Goal: Task Accomplishment & Management: Use online tool/utility

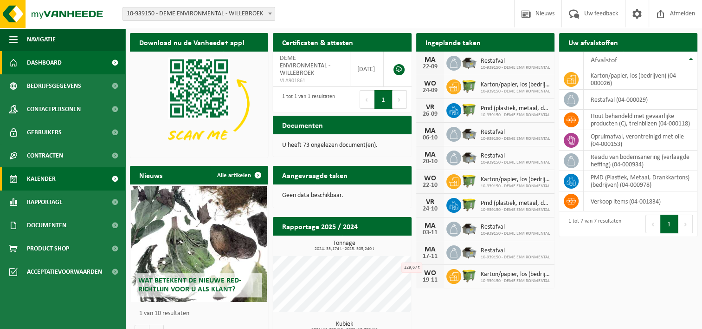
click at [65, 184] on link "Kalender" at bounding box center [62, 178] width 125 height 23
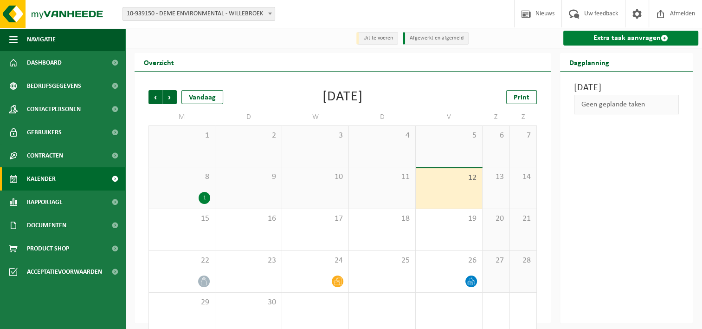
click at [626, 42] on link "Extra taak aanvragen" at bounding box center [630, 38] width 135 height 15
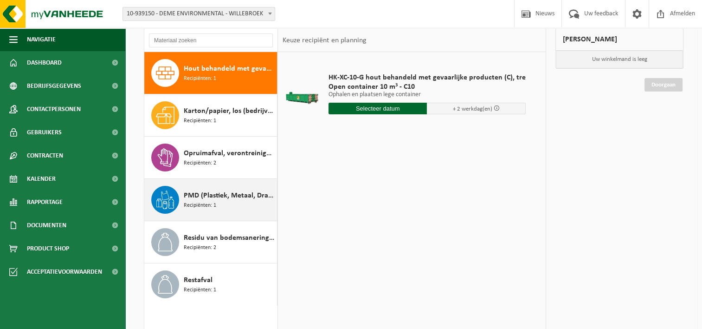
scroll to position [55, 0]
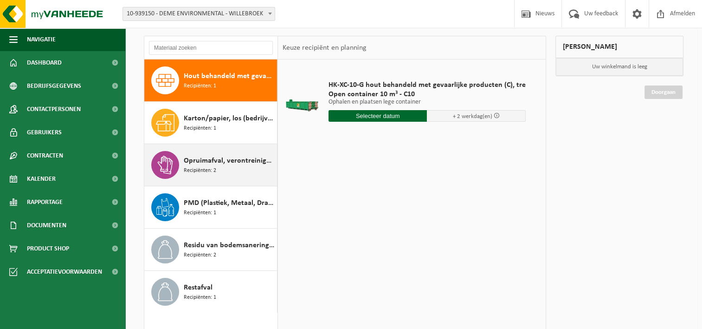
click at [222, 163] on span "Opruimafval, verontreinigd met olie" at bounding box center [229, 160] width 91 height 11
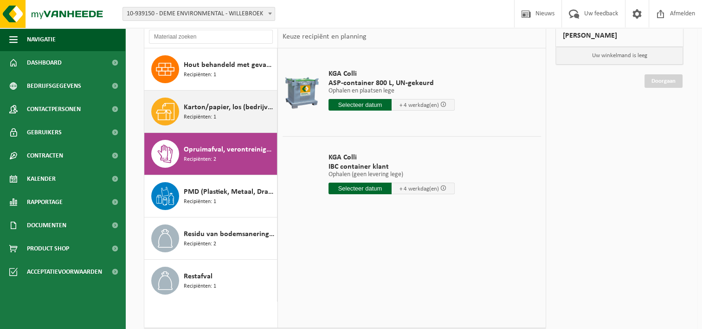
scroll to position [78, 0]
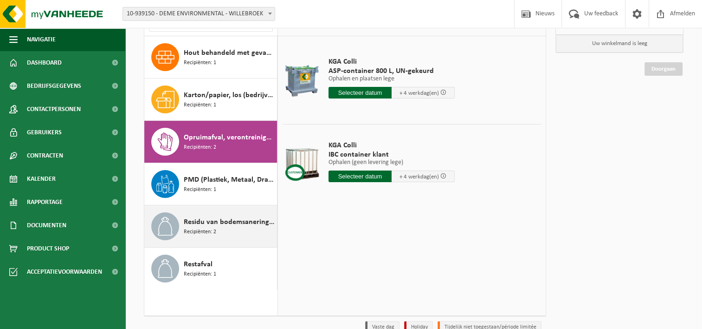
click at [232, 226] on span "Residu van bodemsanering (verlaagde heffing)" at bounding box center [229, 221] width 91 height 11
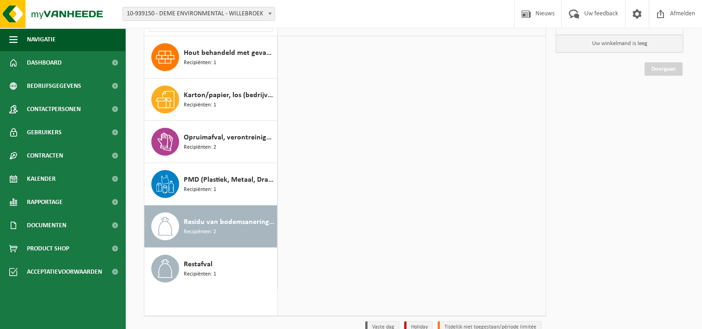
click at [232, 226] on span "Residu van bodemsanering (verlaagde heffing)" at bounding box center [229, 221] width 91 height 11
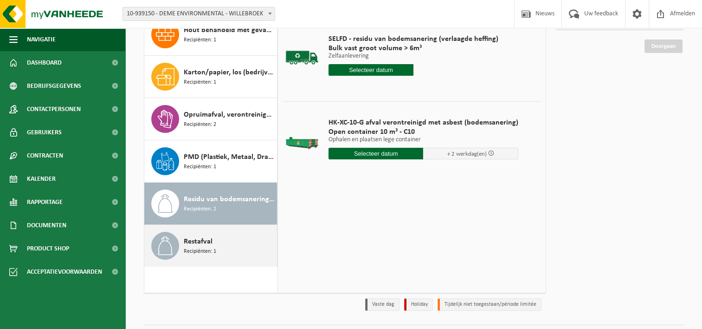
scroll to position [101, 0]
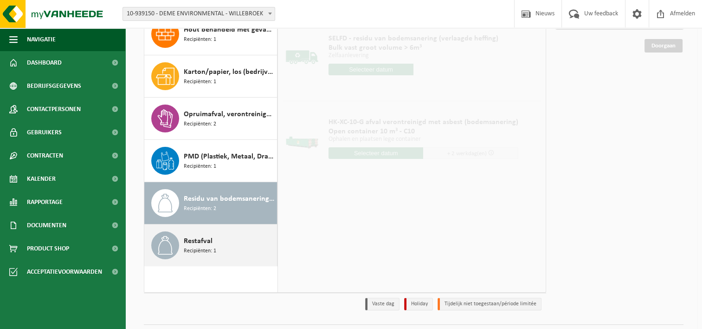
click at [243, 242] on div "Restafval Recipiënten: 1" at bounding box center [229, 245] width 91 height 28
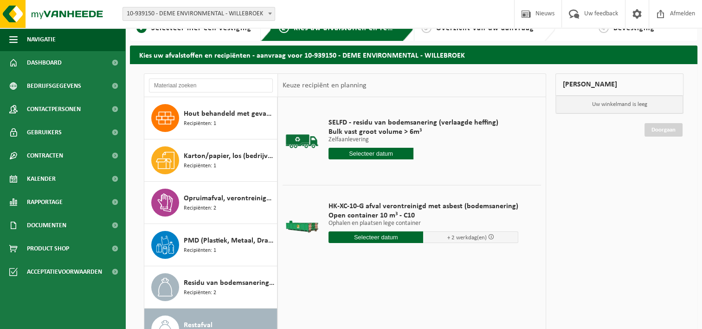
scroll to position [8, 0]
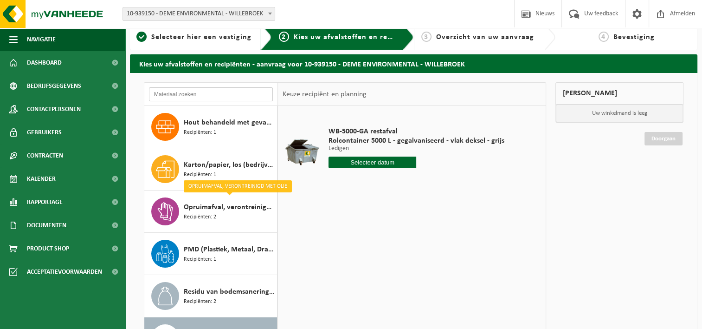
click at [193, 95] on input "text" at bounding box center [211, 94] width 124 height 14
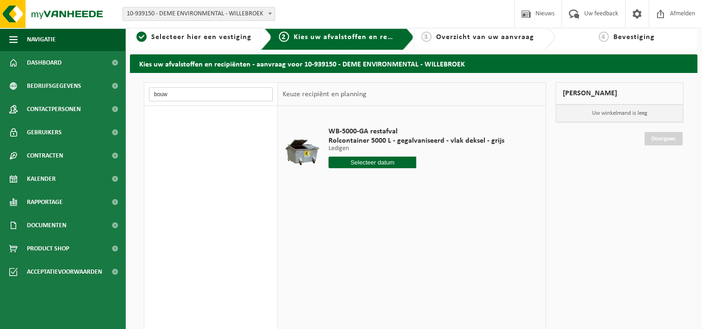
type input "bouw"
click at [170, 98] on input "bouw" at bounding box center [211, 94] width 124 height 14
drag, startPoint x: 170, startPoint y: 98, endPoint x: 146, endPoint y: 97, distance: 24.7
click at [146, 97] on div "bouw" at bounding box center [211, 94] width 134 height 23
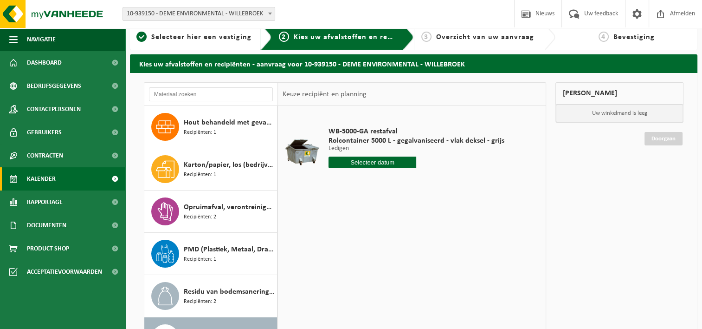
click at [71, 184] on link "Kalender" at bounding box center [62, 178] width 125 height 23
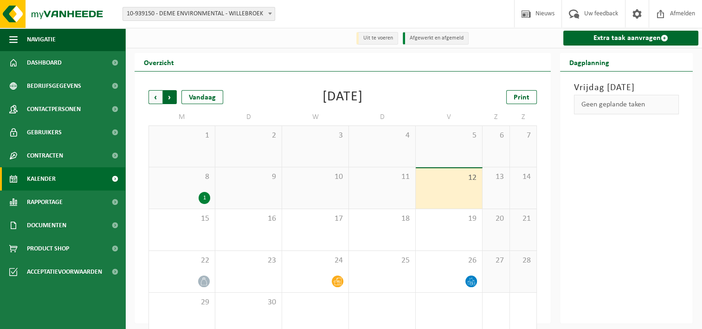
click at [153, 97] on span "Vorige" at bounding box center [155, 97] width 14 height 14
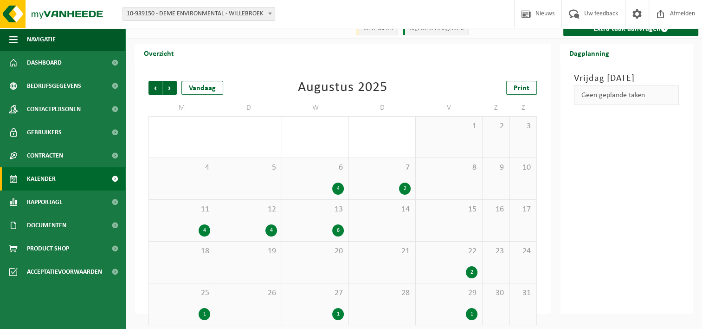
scroll to position [15, 0]
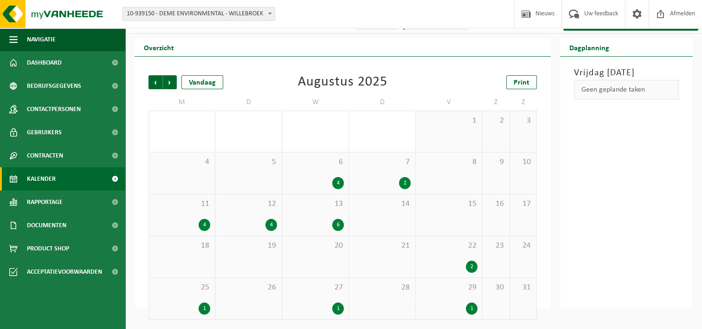
click at [459, 263] on div "2" at bounding box center [448, 266] width 57 height 12
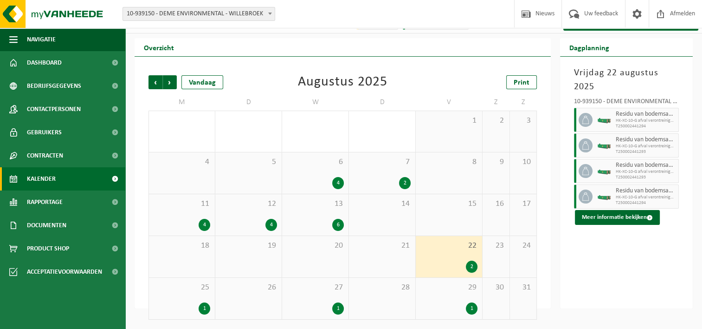
click at [378, 178] on div "2" at bounding box center [382, 183] width 57 height 12
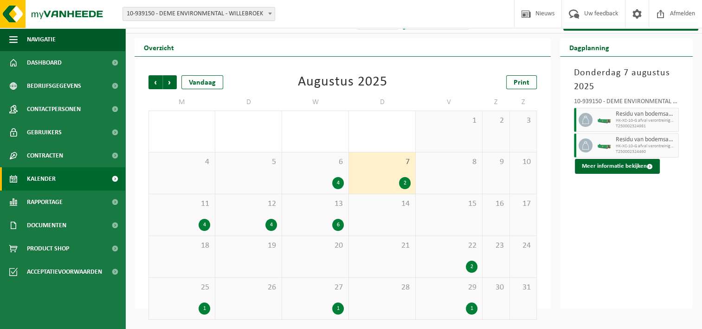
click at [320, 171] on div "6 4" at bounding box center [315, 172] width 66 height 41
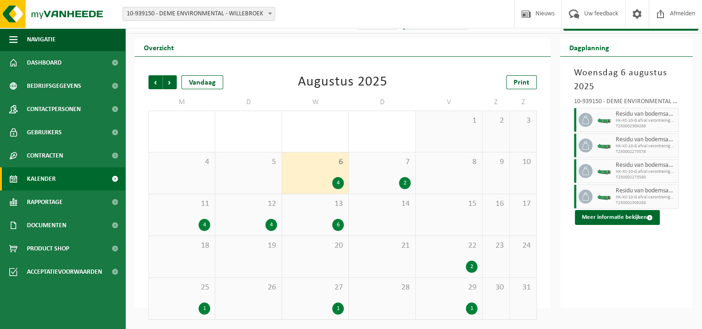
click at [307, 218] on div "13 6" at bounding box center [315, 214] width 66 height 41
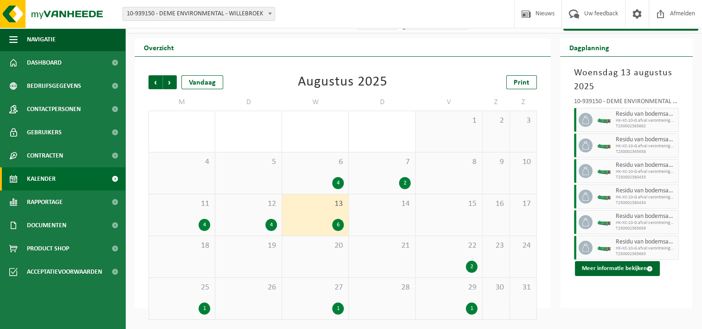
click at [252, 206] on span "12" at bounding box center [248, 204] width 57 height 10
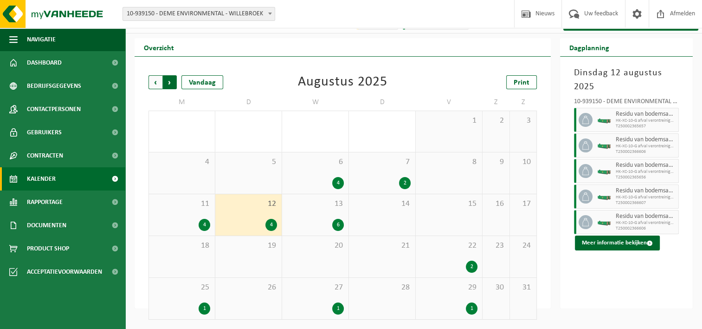
click at [150, 80] on span "Vorige" at bounding box center [155, 82] width 14 height 14
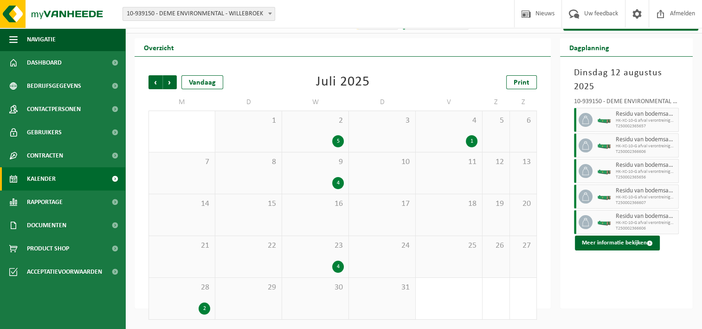
click at [304, 131] on div "2 5" at bounding box center [315, 131] width 66 height 41
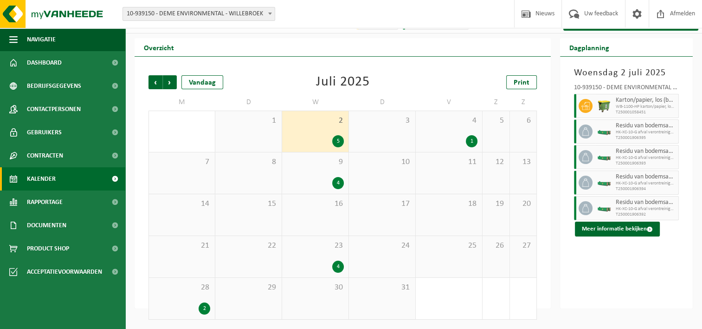
click at [306, 174] on div "9 4" at bounding box center [315, 172] width 66 height 41
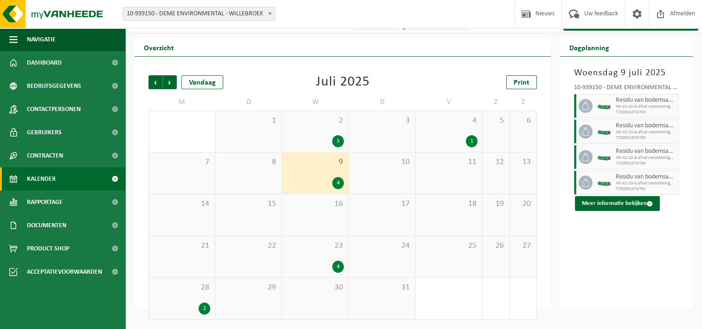
click at [307, 259] on div "23 4" at bounding box center [315, 256] width 66 height 41
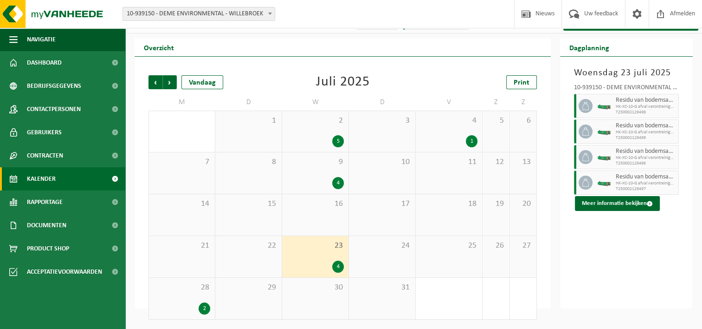
click at [183, 291] on span "28" at bounding box center [182, 287] width 57 height 10
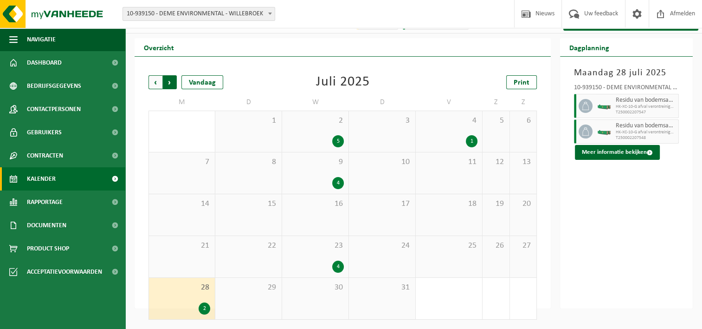
click at [157, 83] on span "Vorige" at bounding box center [155, 82] width 14 height 14
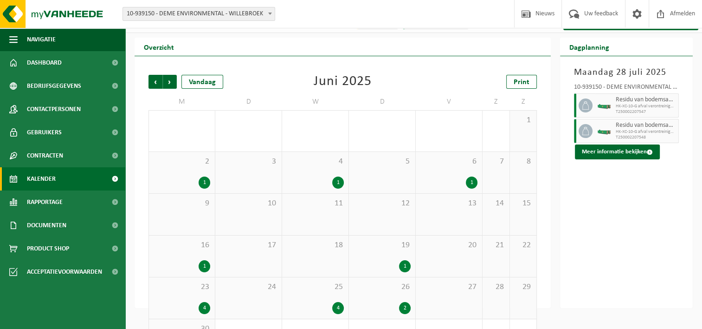
click at [382, 291] on span "26" at bounding box center [382, 287] width 57 height 10
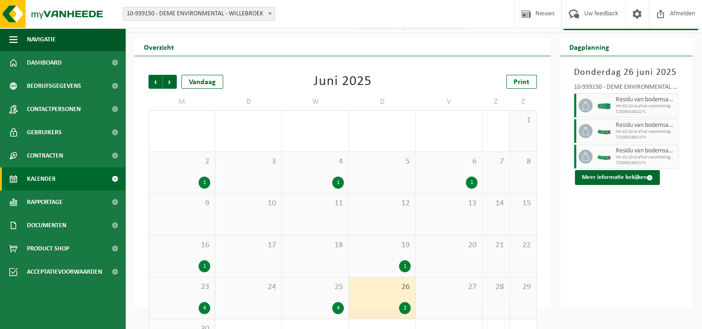
click at [305, 297] on div "25 4" at bounding box center [315, 297] width 66 height 41
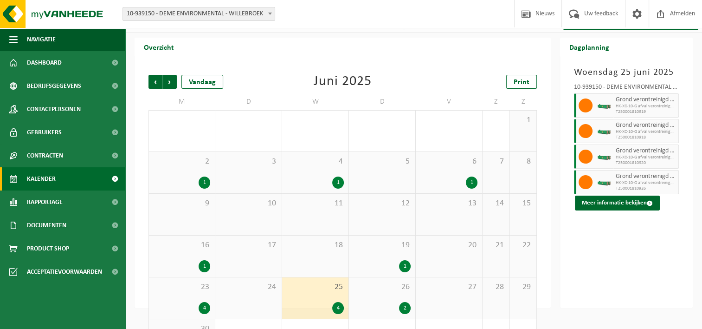
click at [188, 287] on span "23" at bounding box center [182, 287] width 57 height 10
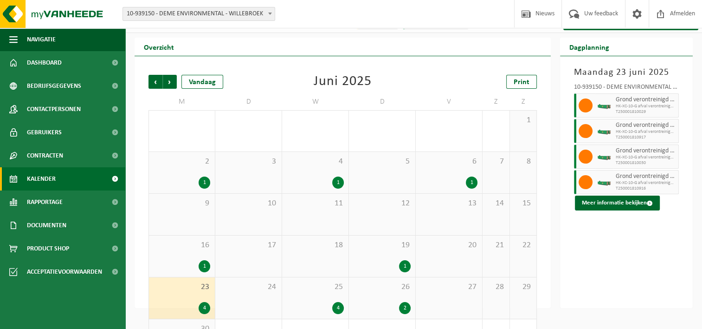
click at [188, 260] on div "1" at bounding box center [182, 266] width 57 height 12
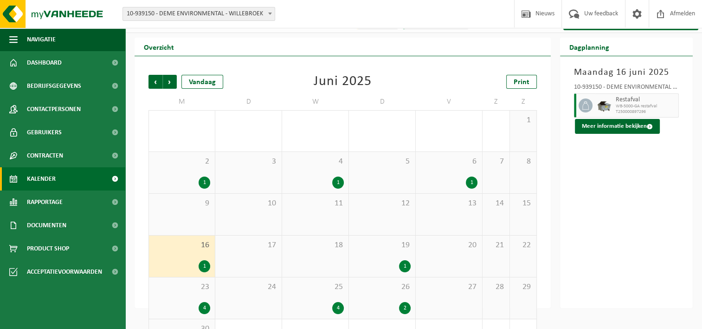
click at [369, 262] on div "1" at bounding box center [382, 266] width 57 height 12
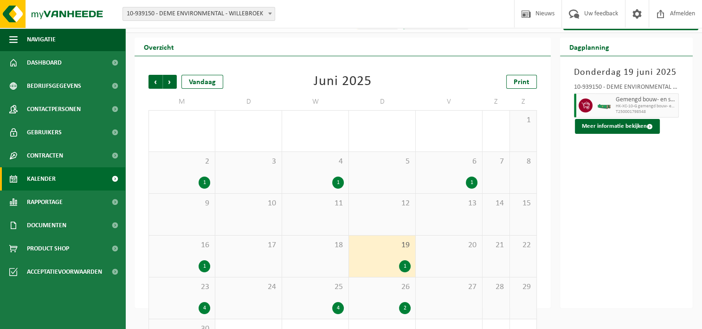
click at [318, 168] on div "4 1" at bounding box center [315, 172] width 66 height 41
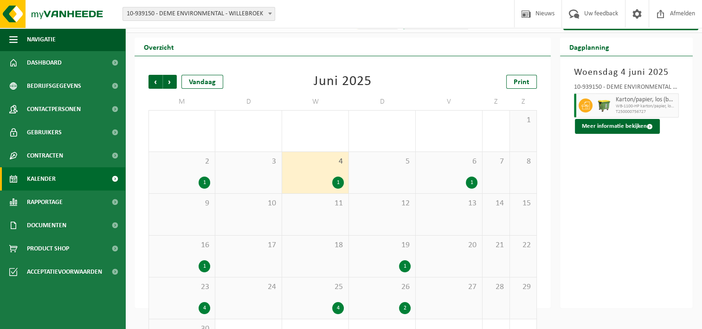
click at [370, 254] on div "19 1" at bounding box center [382, 255] width 66 height 41
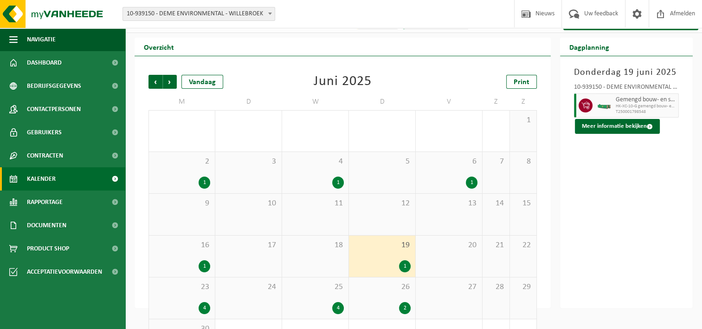
click at [613, 100] on div "Gemengd bouw- en sloopafval (inert en niet inert) HK-XC-10-G gemengd bouw- en s…" at bounding box center [645, 105] width 65 height 24
click at [596, 130] on button "Meer informatie bekijken" at bounding box center [617, 126] width 85 height 15
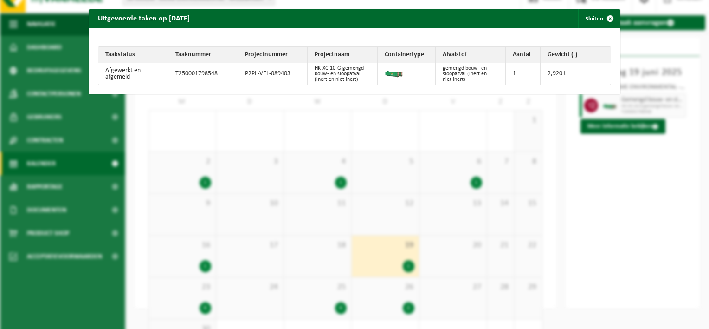
click at [402, 74] on td at bounding box center [407, 73] width 58 height 21
click at [601, 14] on span "button" at bounding box center [610, 18] width 19 height 19
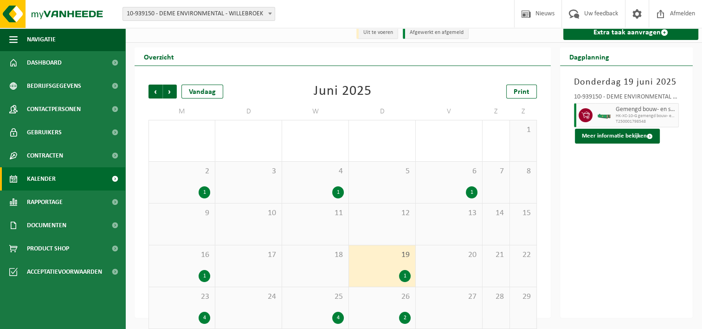
scroll to position [0, 0]
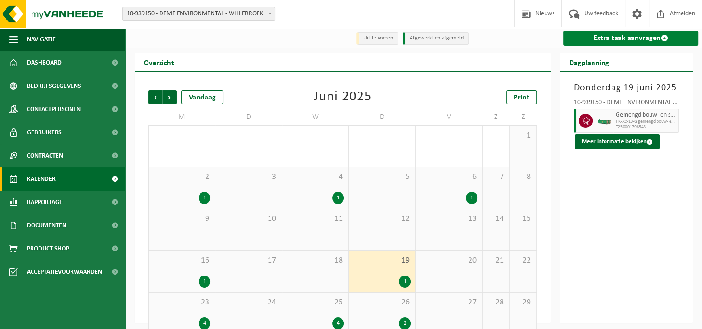
click at [591, 40] on link "Extra taak aanvragen" at bounding box center [630, 38] width 135 height 15
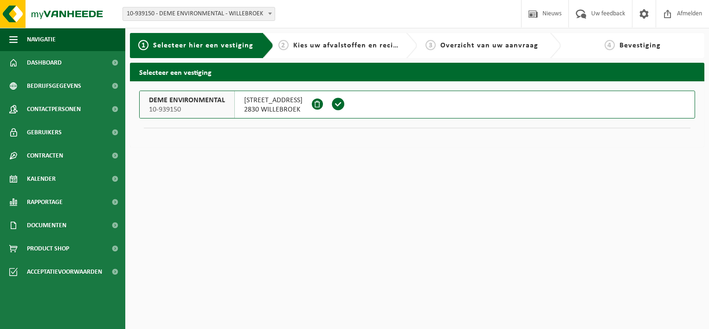
click at [194, 111] on span "10-939150" at bounding box center [187, 109] width 76 height 9
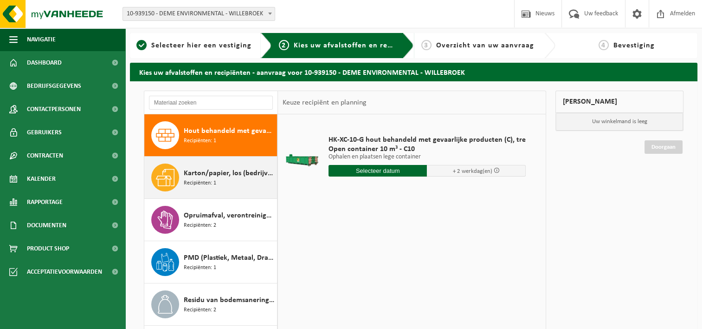
click at [204, 173] on span "Karton/papier, los (bedrijven)" at bounding box center [229, 173] width 91 height 11
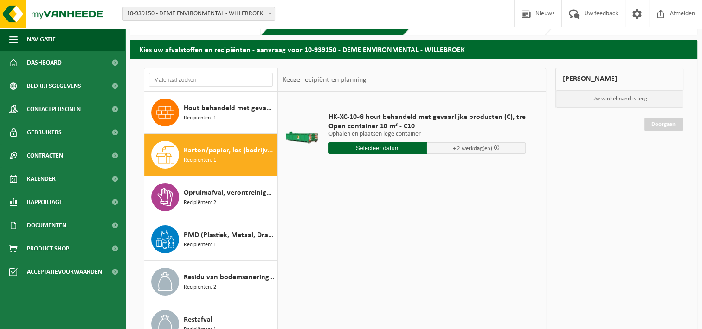
scroll to position [23, 0]
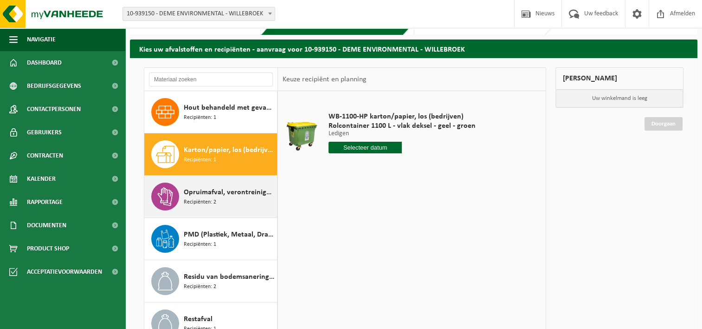
click at [202, 187] on span "Opruimafval, verontreinigd met olie" at bounding box center [229, 192] width 91 height 11
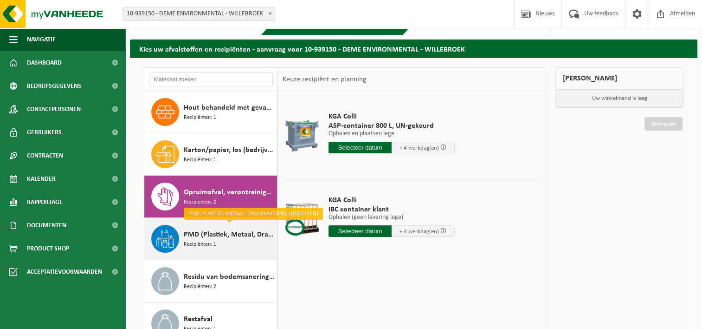
click at [234, 242] on div "PMD (Plastiek, Metaal, Drankkartons) (bedrijven) Recipiënten: 1" at bounding box center [229, 239] width 91 height 28
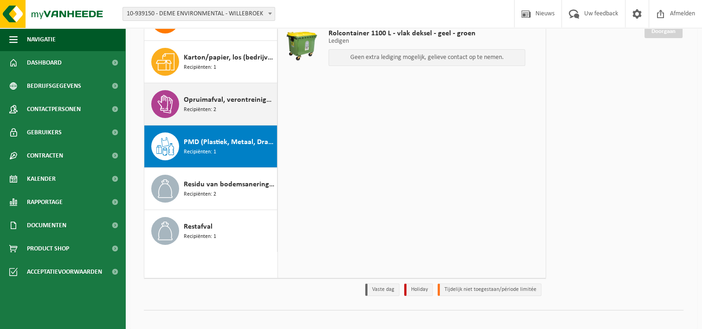
scroll to position [116, 0]
click at [202, 186] on span "Residu van bodemsanering (verlaagde heffing)" at bounding box center [229, 183] width 91 height 11
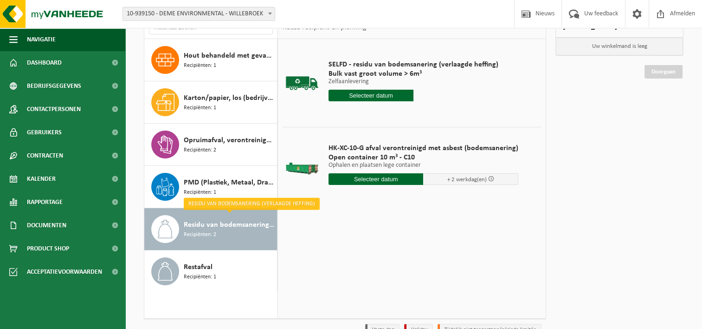
scroll to position [81, 0]
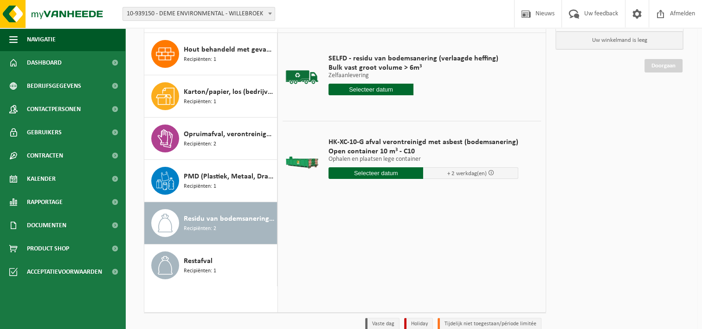
click at [195, 261] on span "Restafval" at bounding box center [198, 260] width 29 height 11
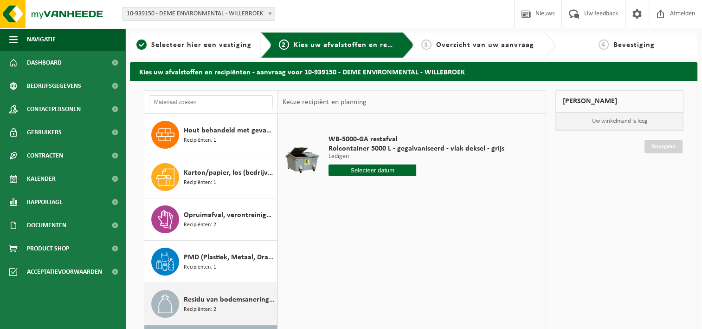
scroll to position [0, 0]
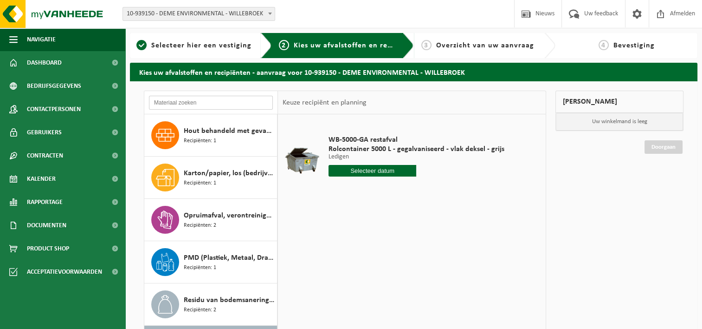
click at [164, 101] on input "text" at bounding box center [211, 103] width 124 height 14
